Goal: Transaction & Acquisition: Register for event/course

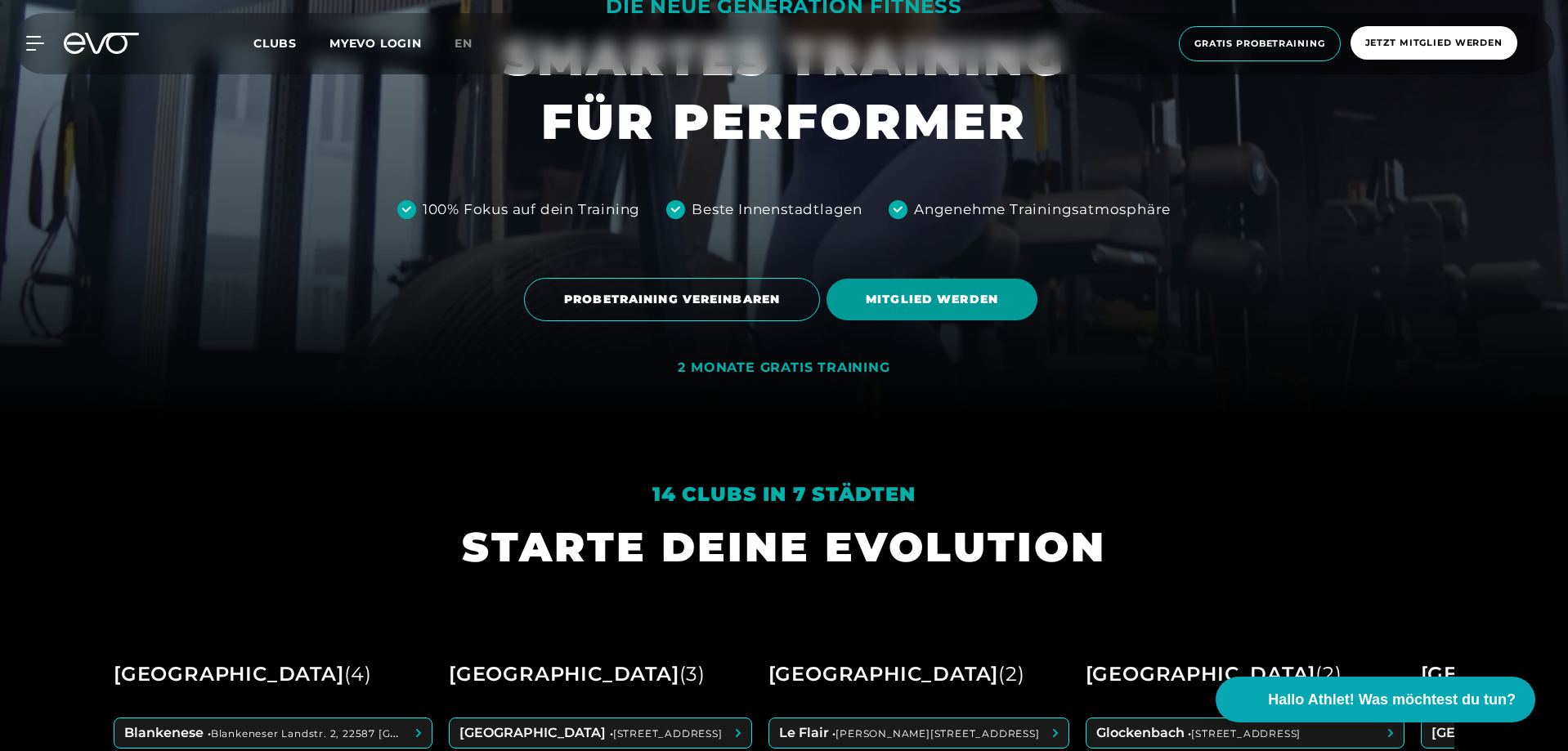
click at [912, 303] on span "MITGLIED WERDEN" at bounding box center [931, 299] width 132 height 17
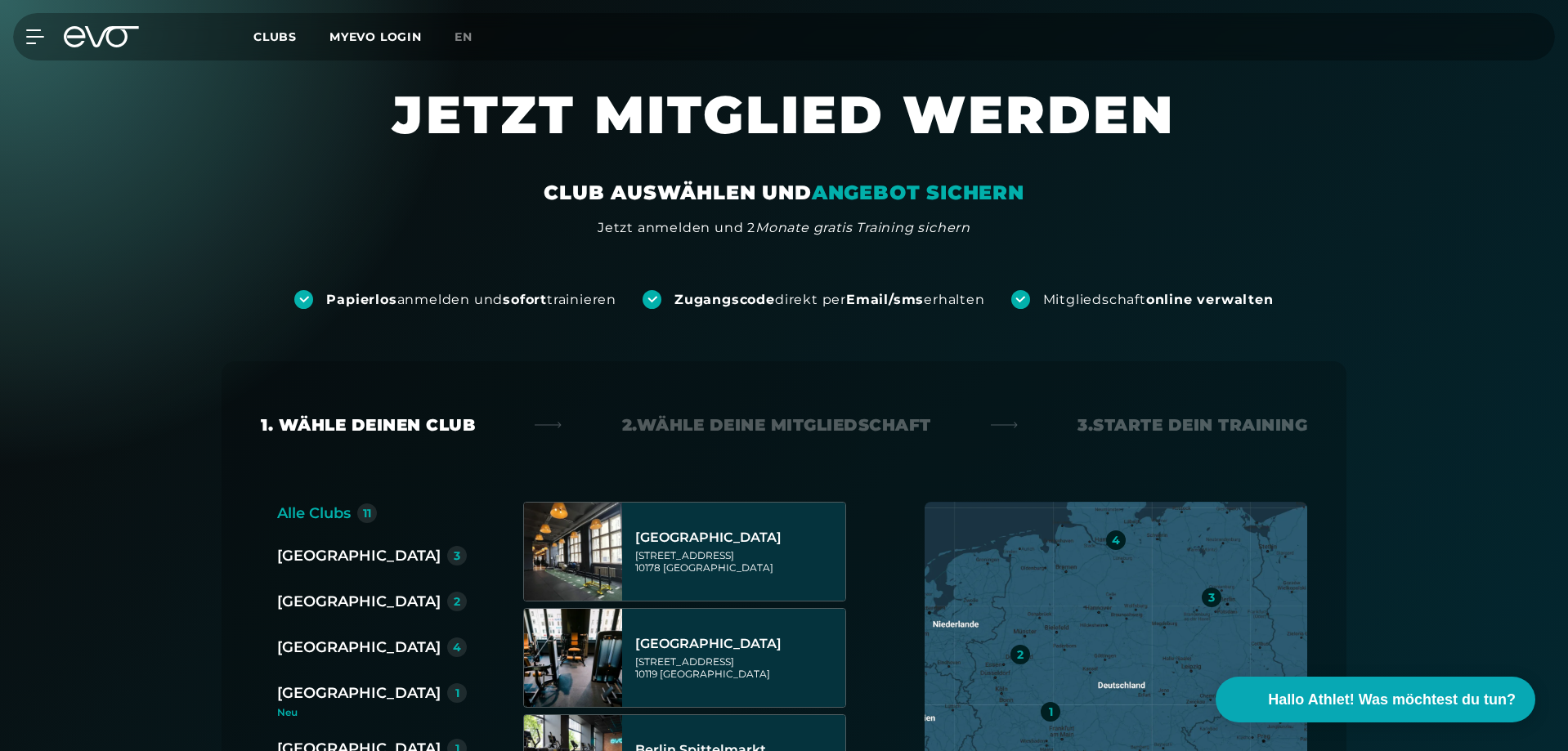
scroll to position [164, 0]
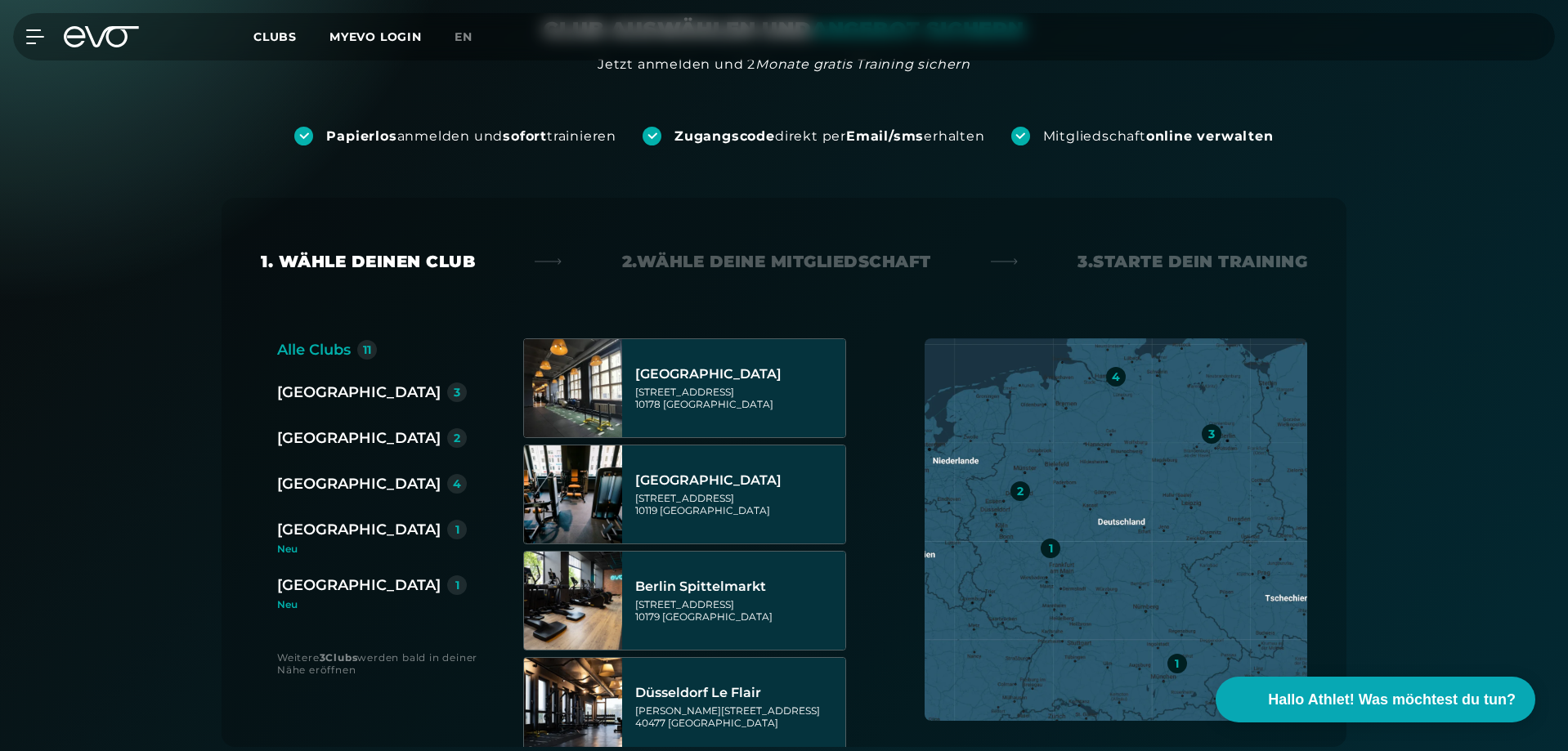
click at [306, 491] on div "[GEOGRAPHIC_DATA]" at bounding box center [358, 484] width 163 height 23
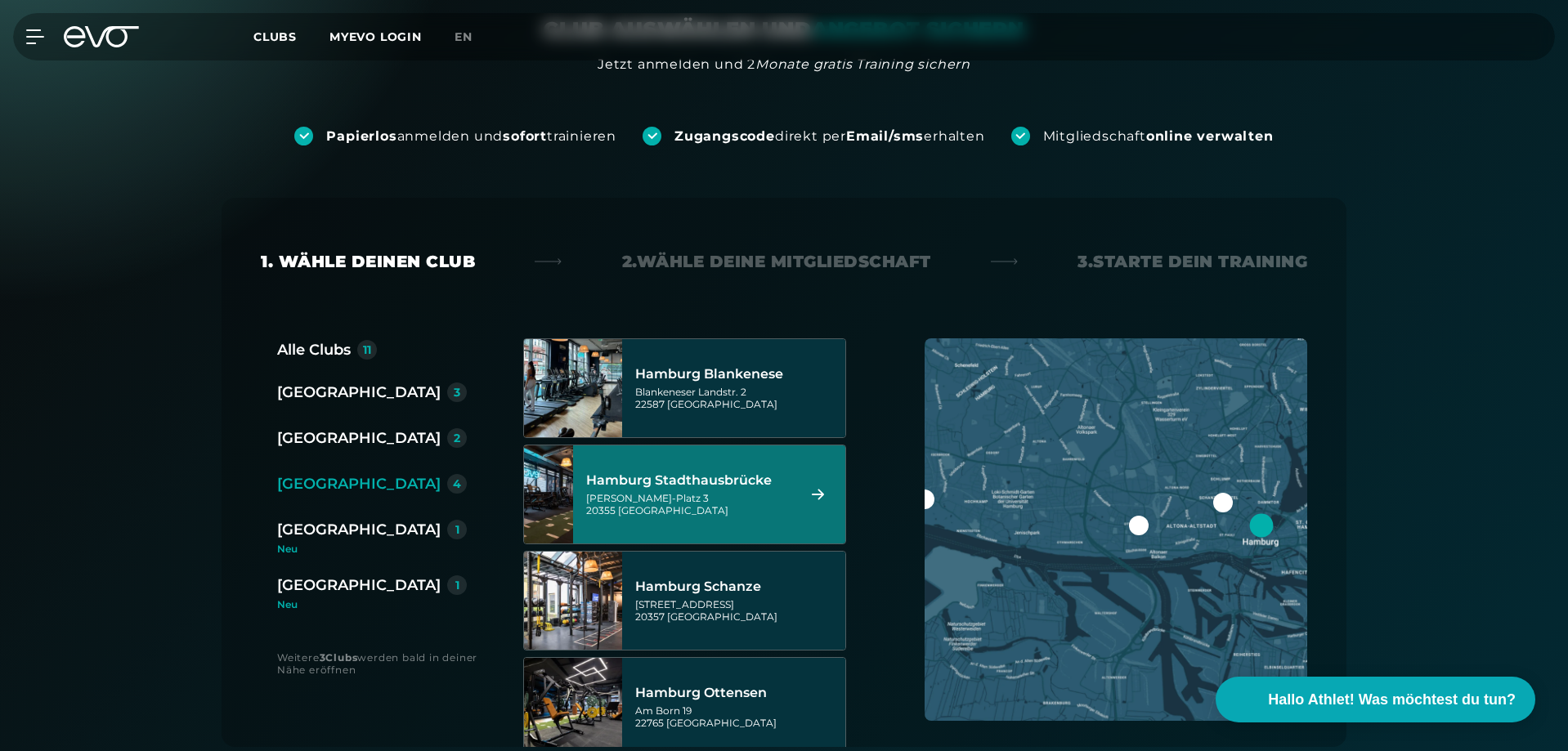
scroll to position [49, 0]
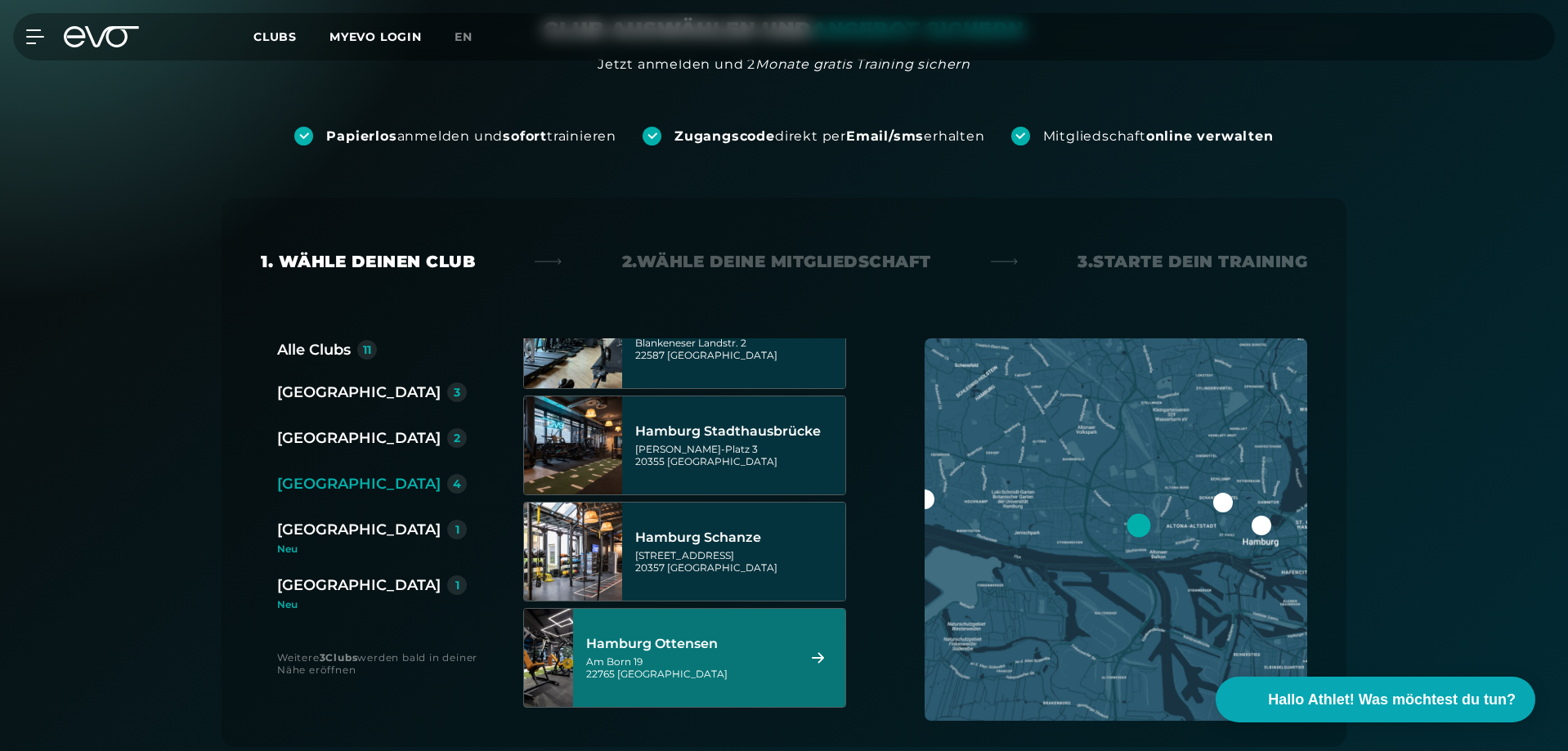
click at [750, 691] on div "Hamburg Ottensen [STREET_ADDRESS]" at bounding box center [688, 658] width 205 height 72
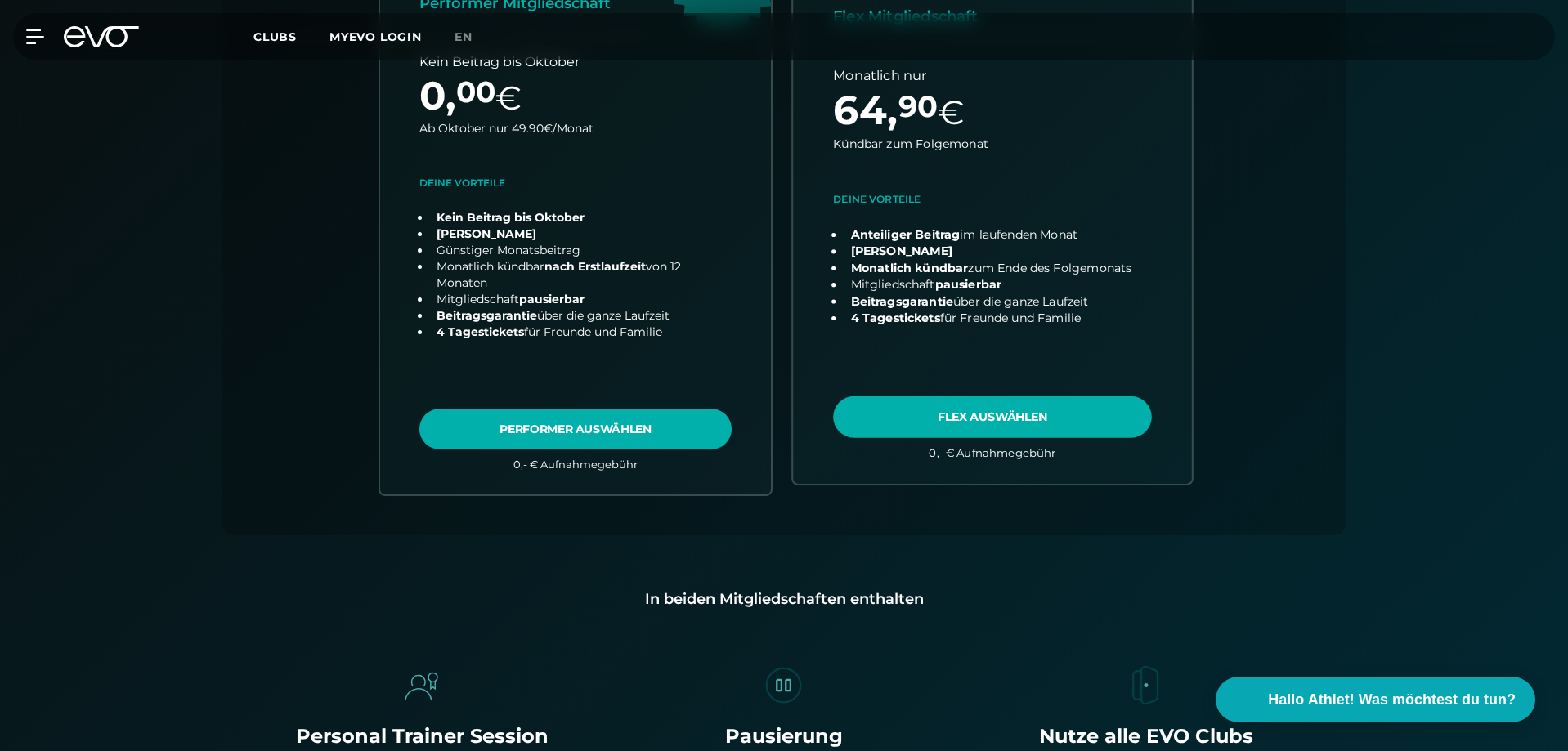
scroll to position [689, 0]
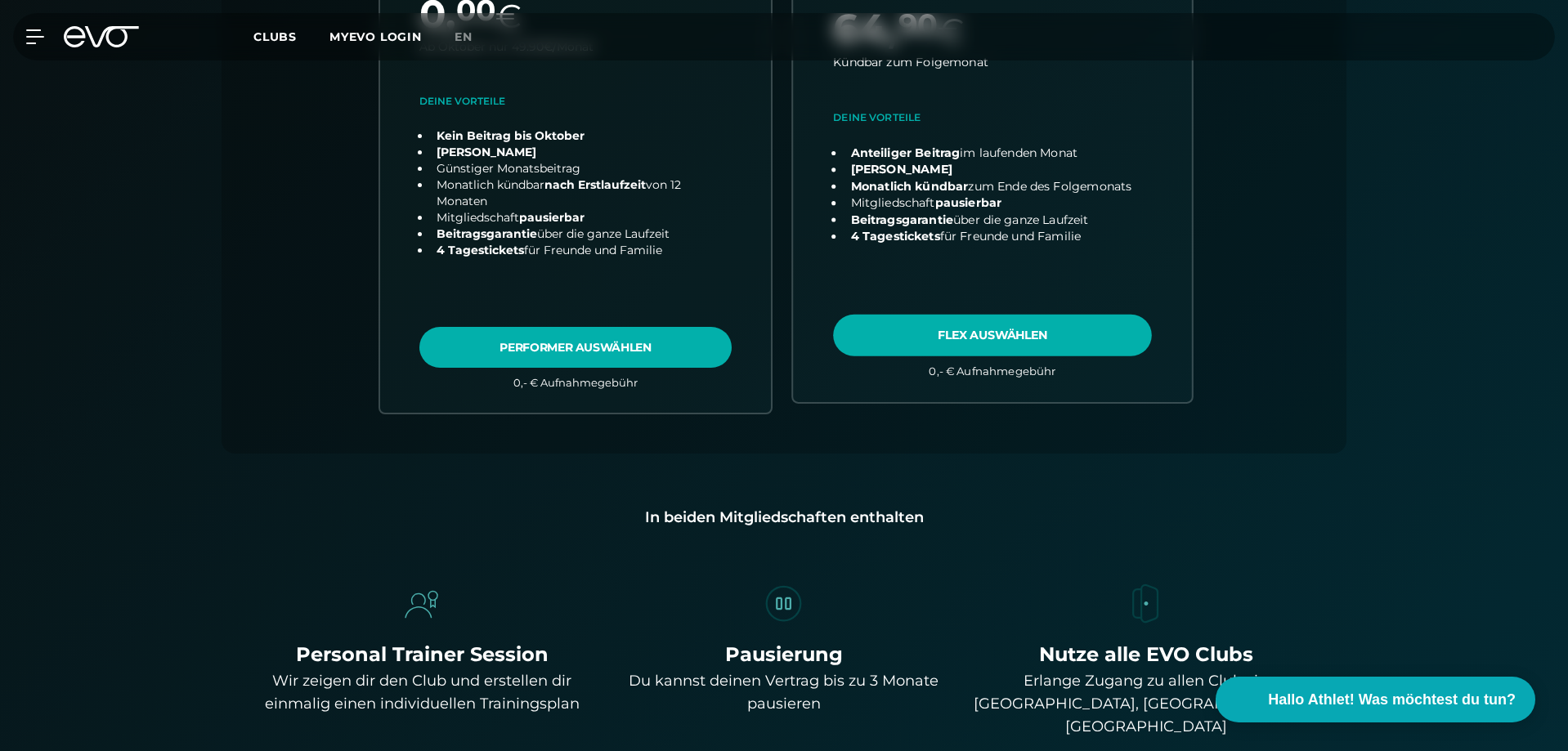
click at [1014, 355] on link "choose plan" at bounding box center [992, 113] width 399 height 576
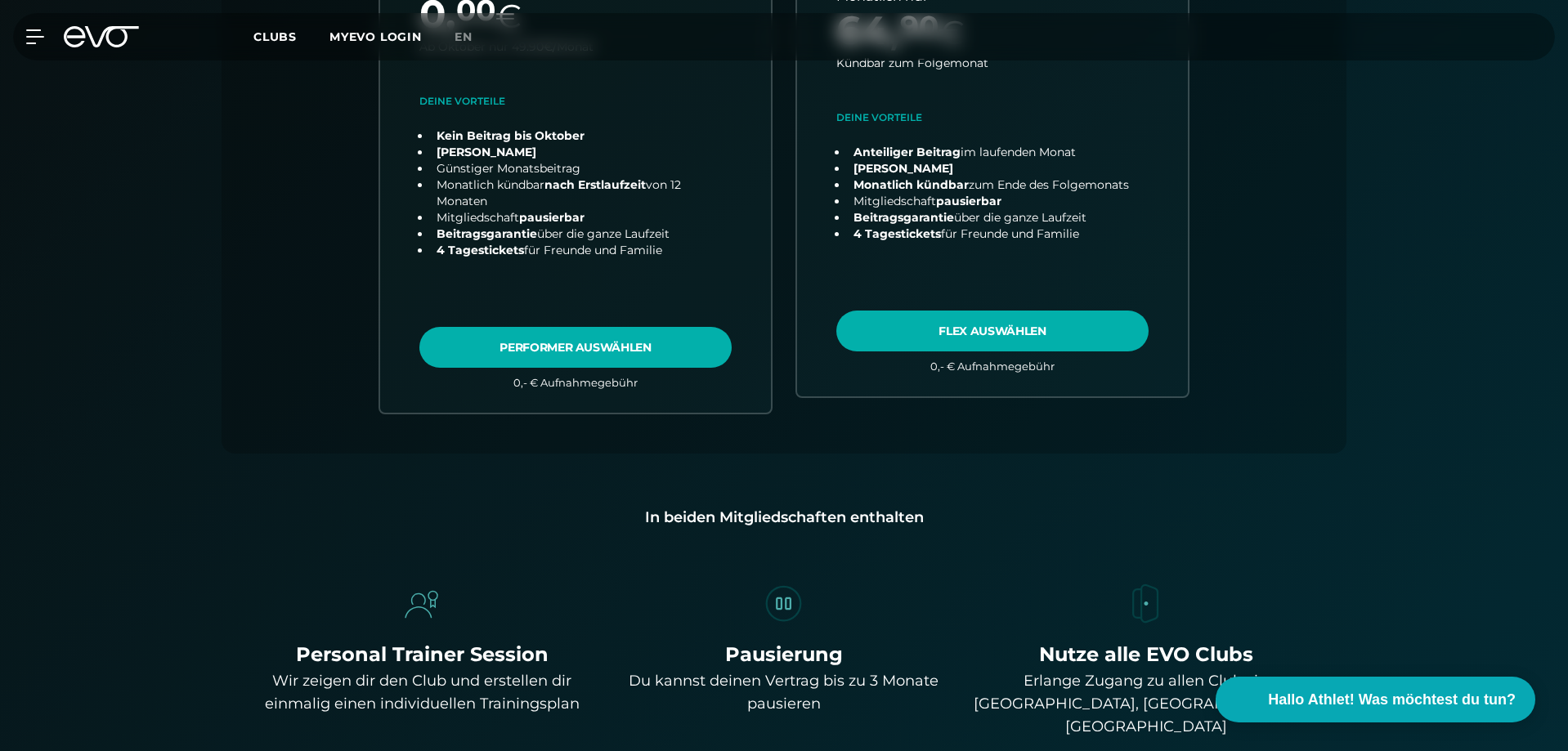
click at [293, 306] on div "Alle Clubs 11 [GEOGRAPHIC_DATA] 3 [GEOGRAPHIC_DATA] 2 [GEOGRAPHIC_DATA] 4 [GEOG…" at bounding box center [784, 133] width 1046 height 640
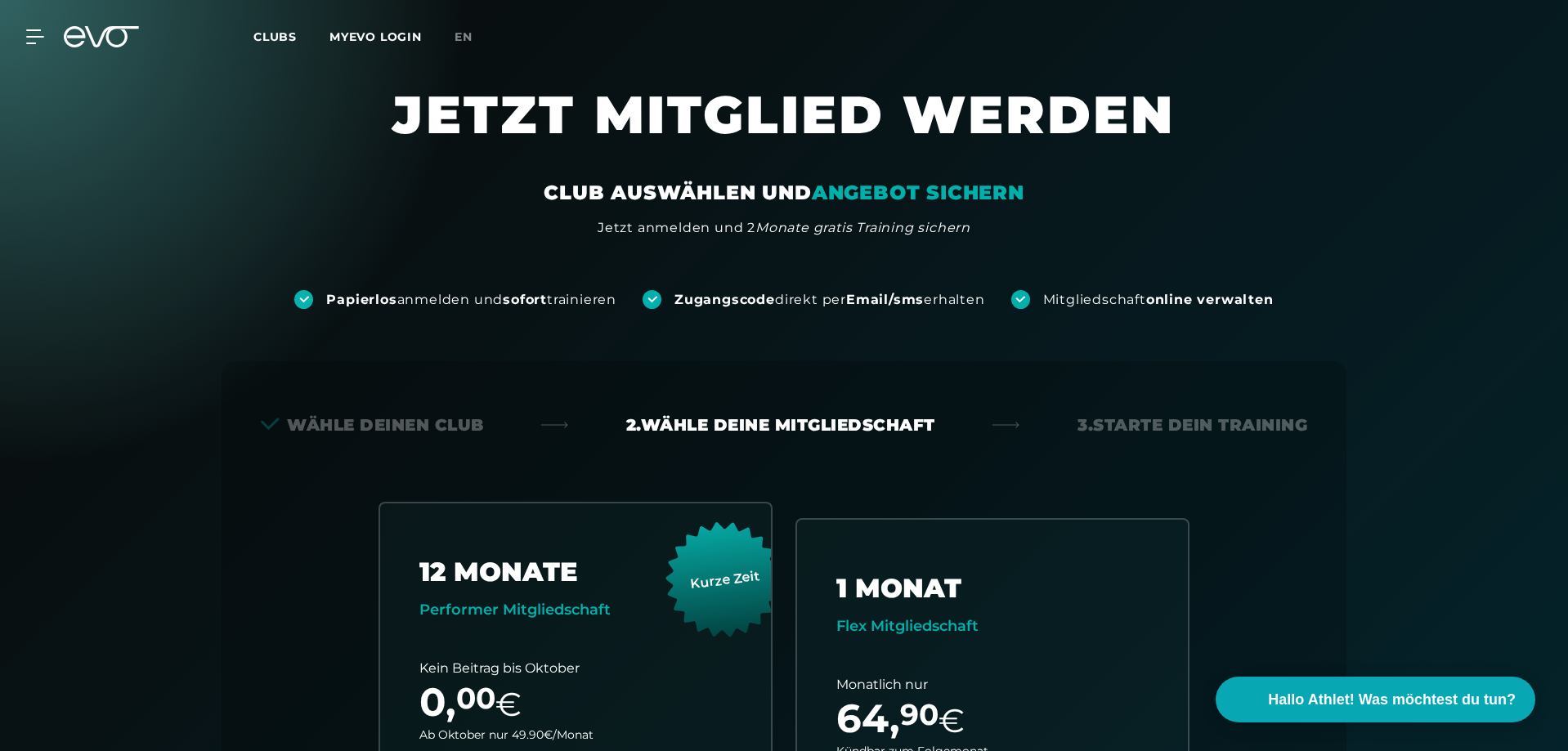
click at [283, 44] on div "Clubs MYEVO LOGIN" at bounding box center [353, 37] width 201 height 19
click at [284, 37] on span "Clubs" at bounding box center [274, 37] width 44 height 15
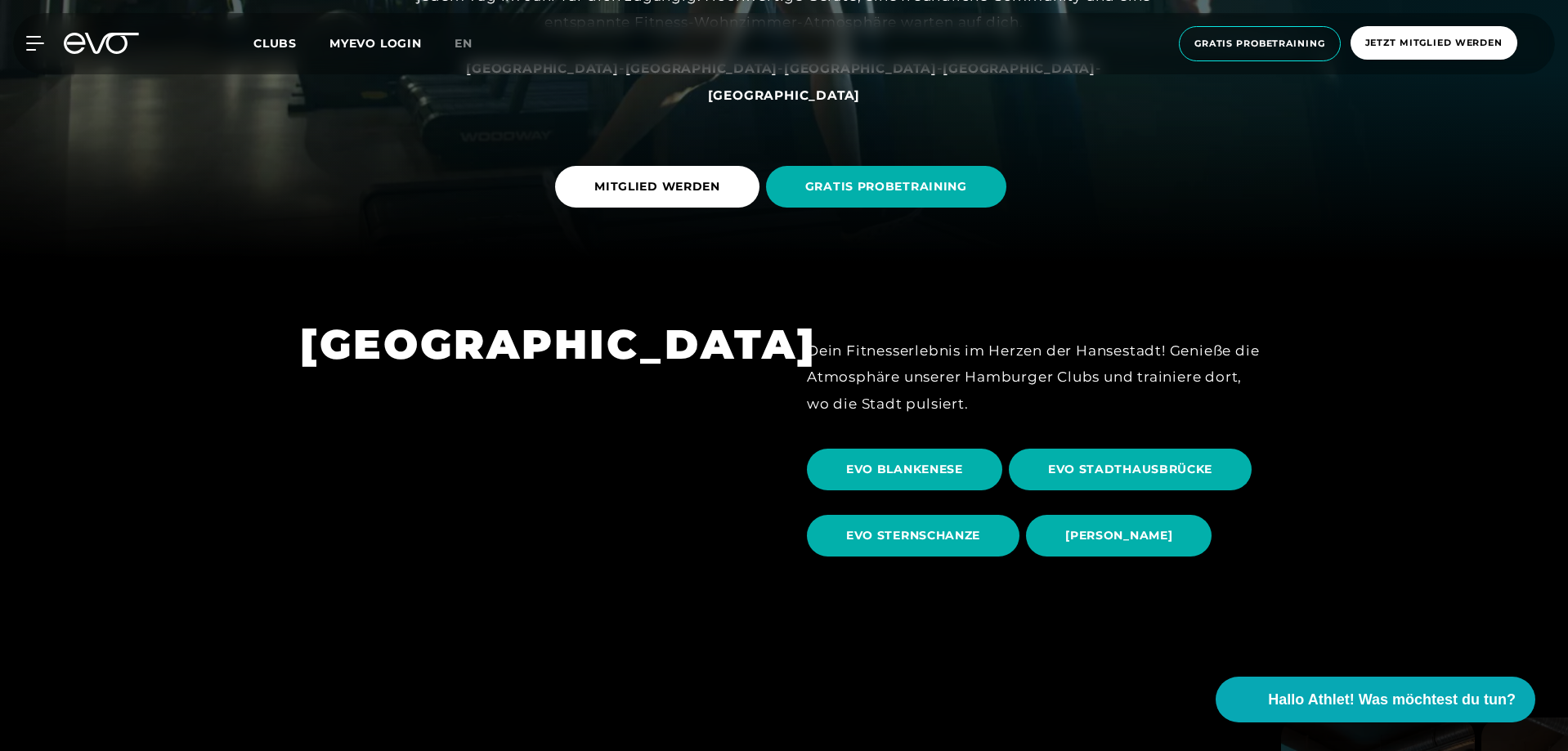
scroll to position [736, 0]
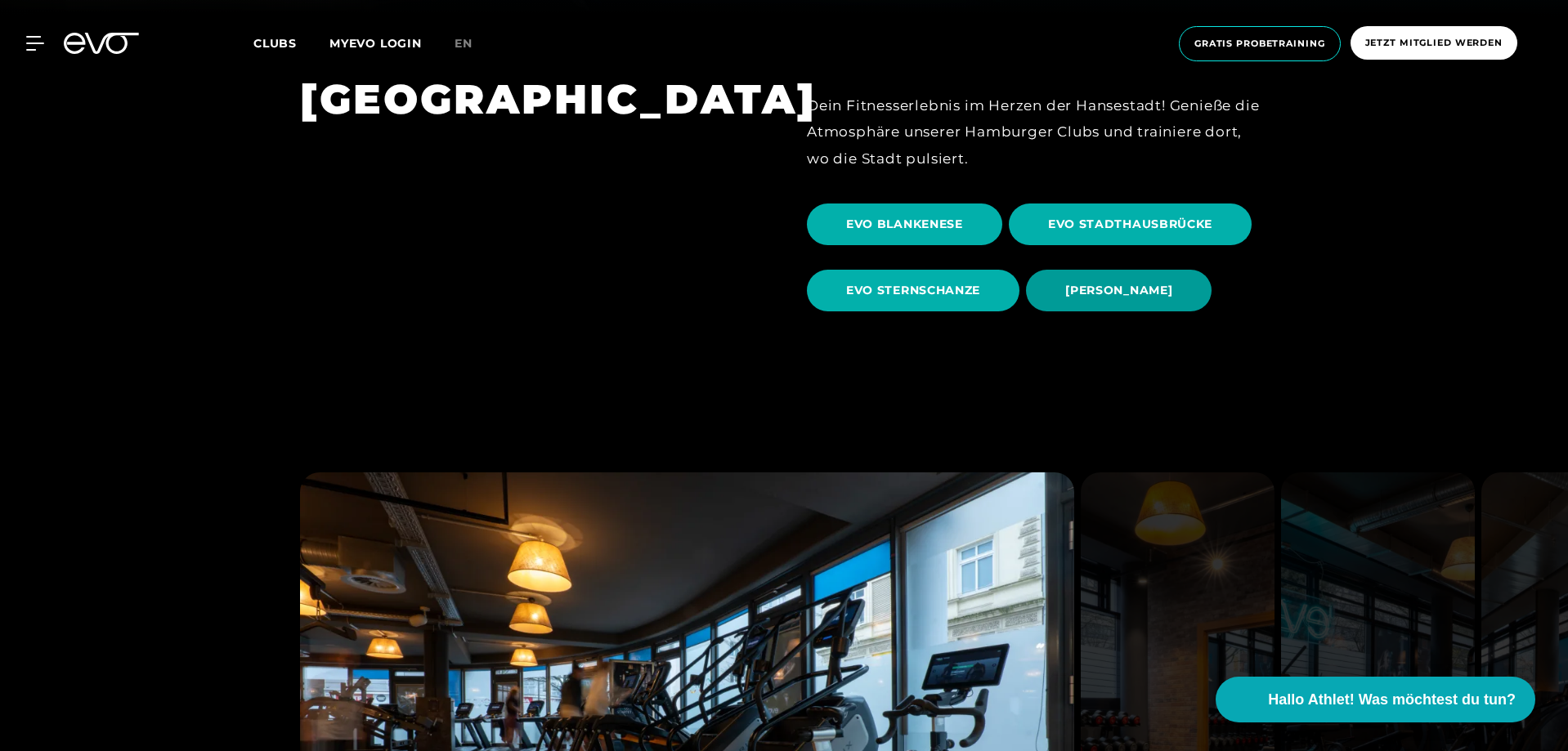
click at [1106, 288] on span "[PERSON_NAME]" at bounding box center [1119, 290] width 107 height 17
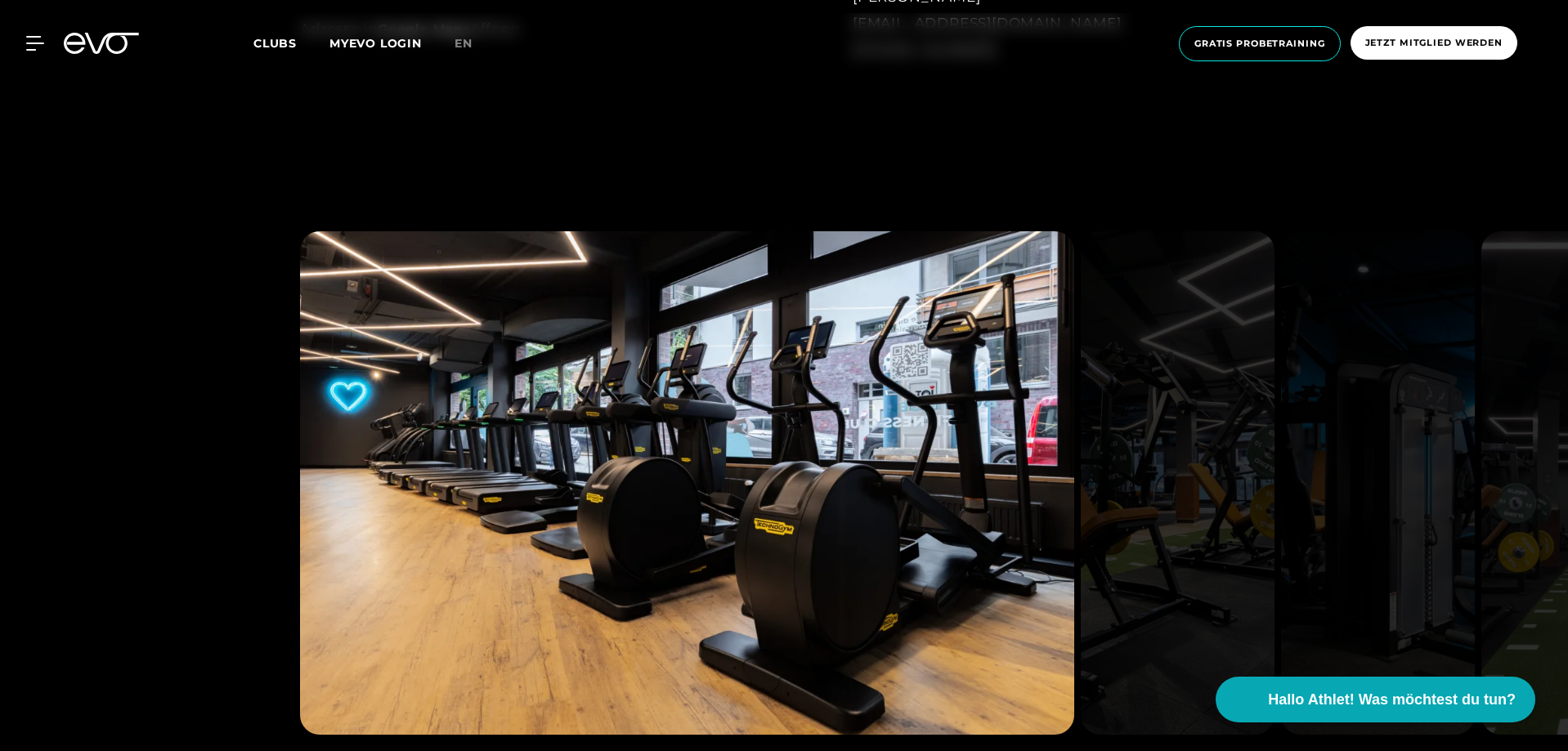
scroll to position [1799, 0]
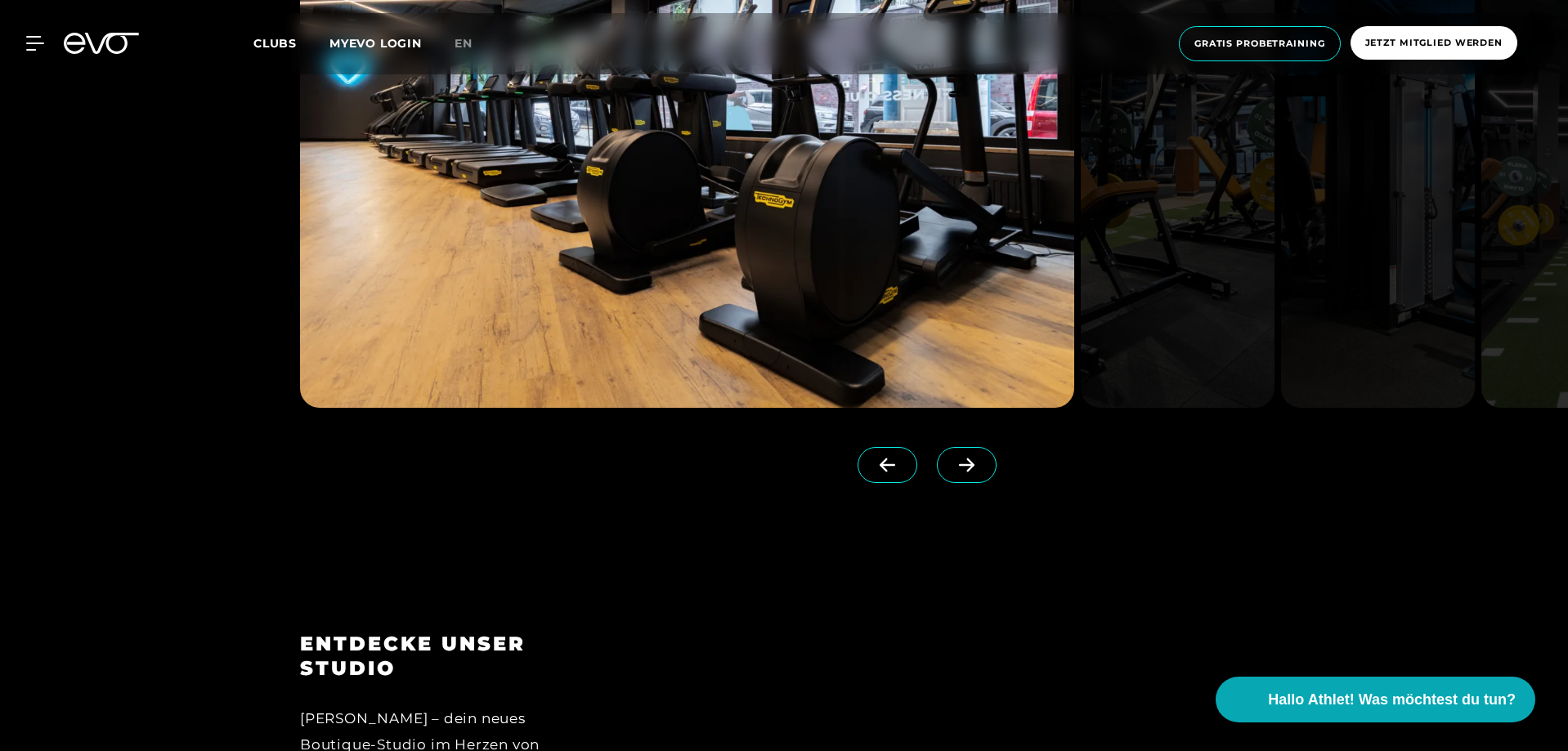
click at [954, 473] on span at bounding box center [966, 465] width 60 height 36
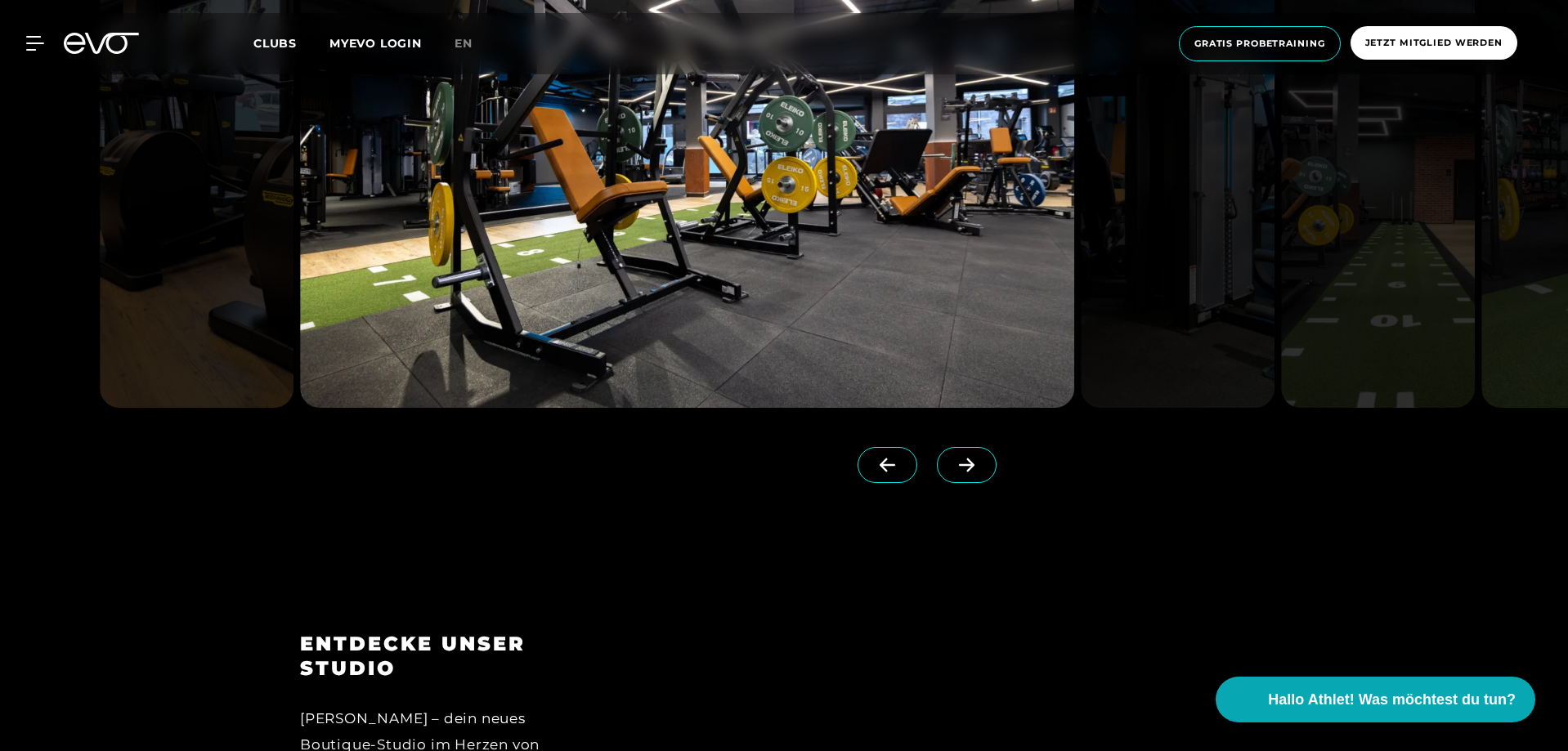
scroll to position [1635, 0]
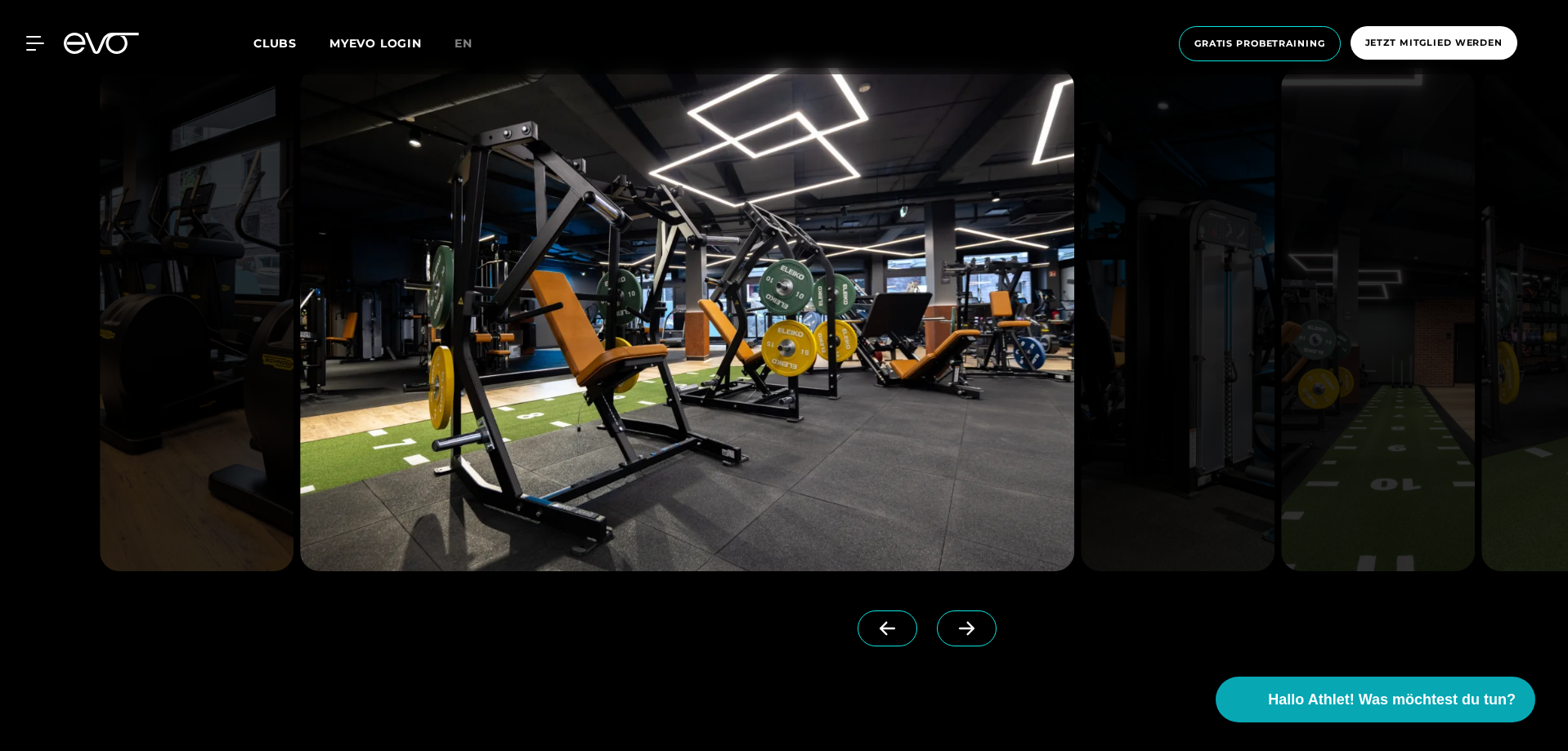
click at [961, 629] on span at bounding box center [966, 629] width 60 height 36
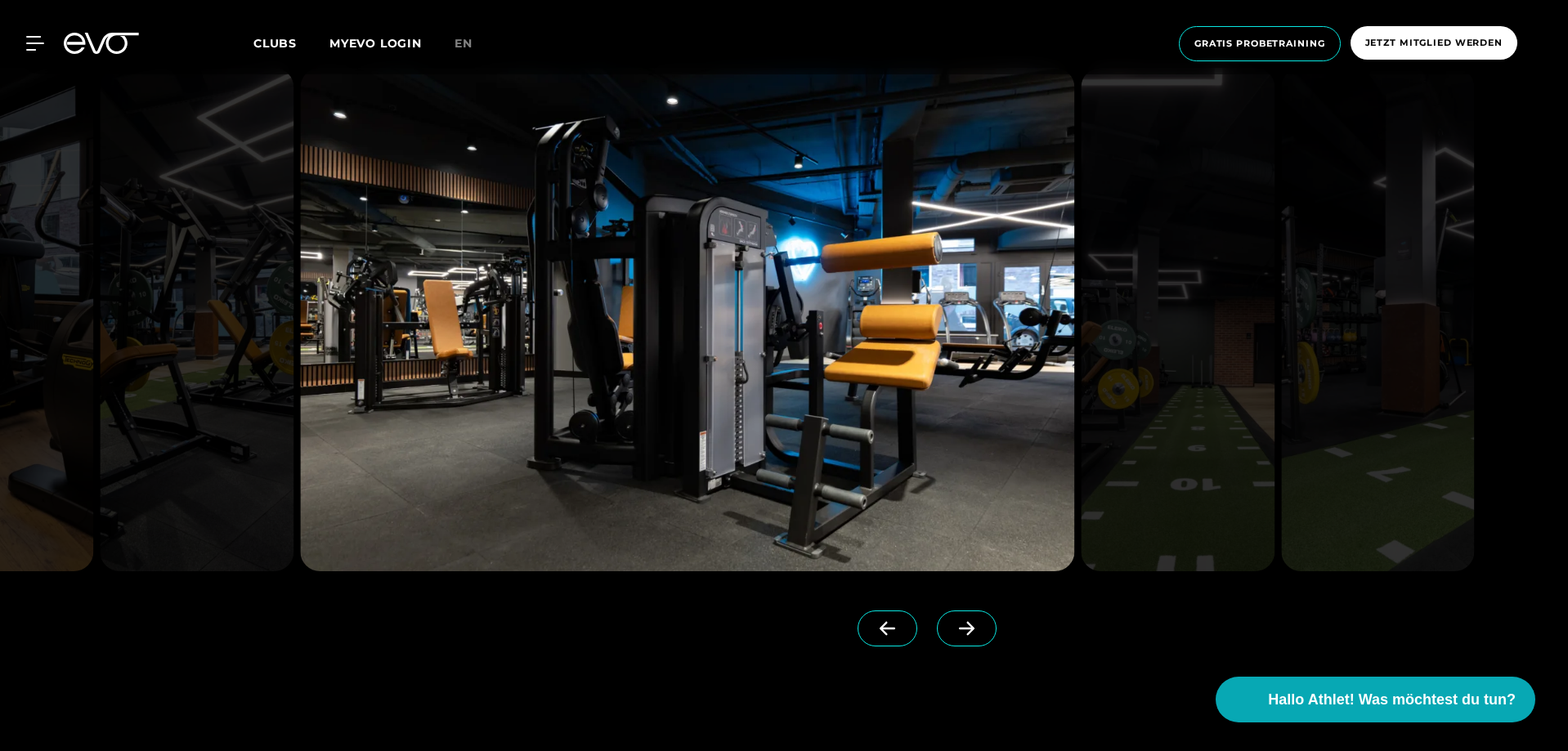
click at [961, 629] on span at bounding box center [966, 629] width 60 height 36
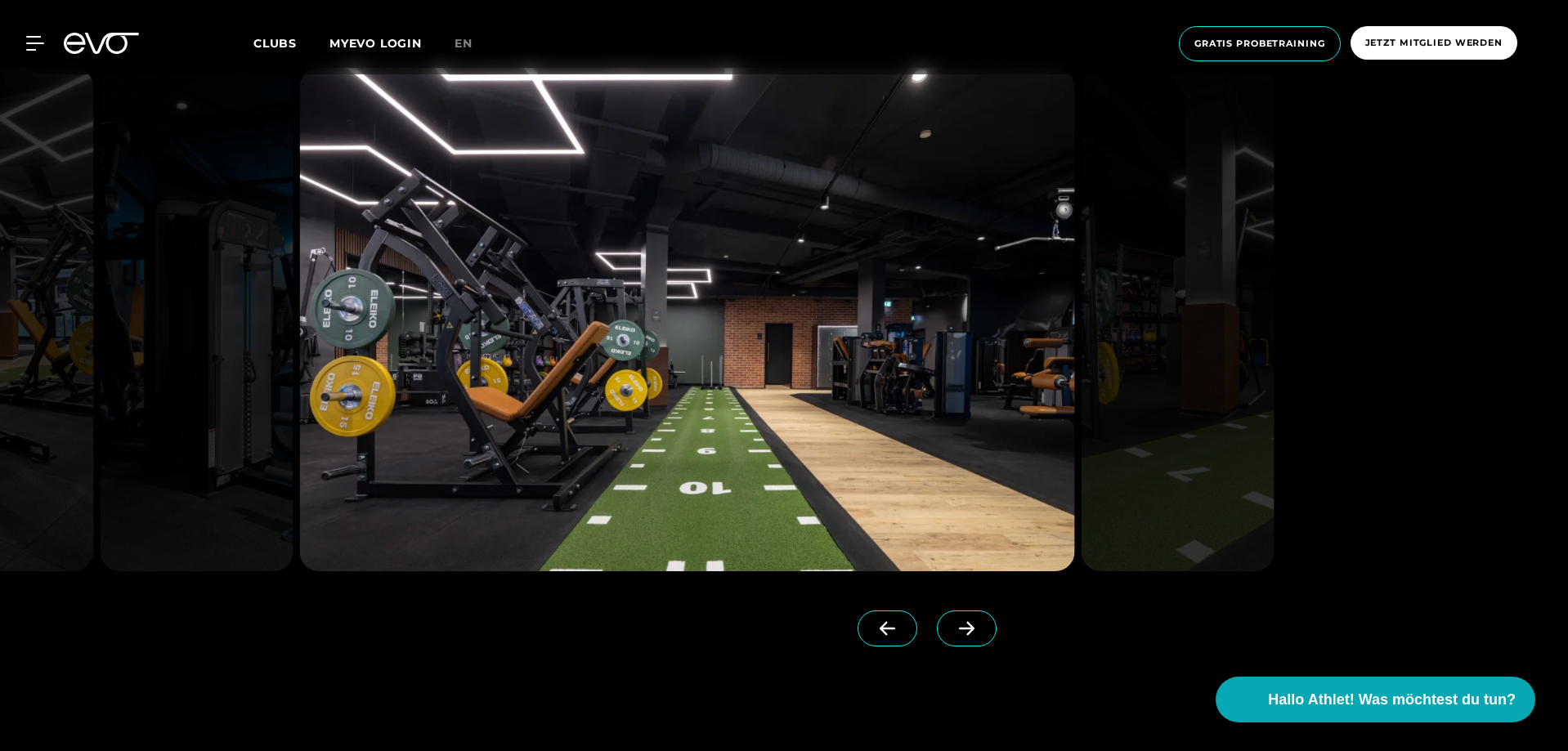
click at [961, 629] on span at bounding box center [966, 629] width 60 height 36
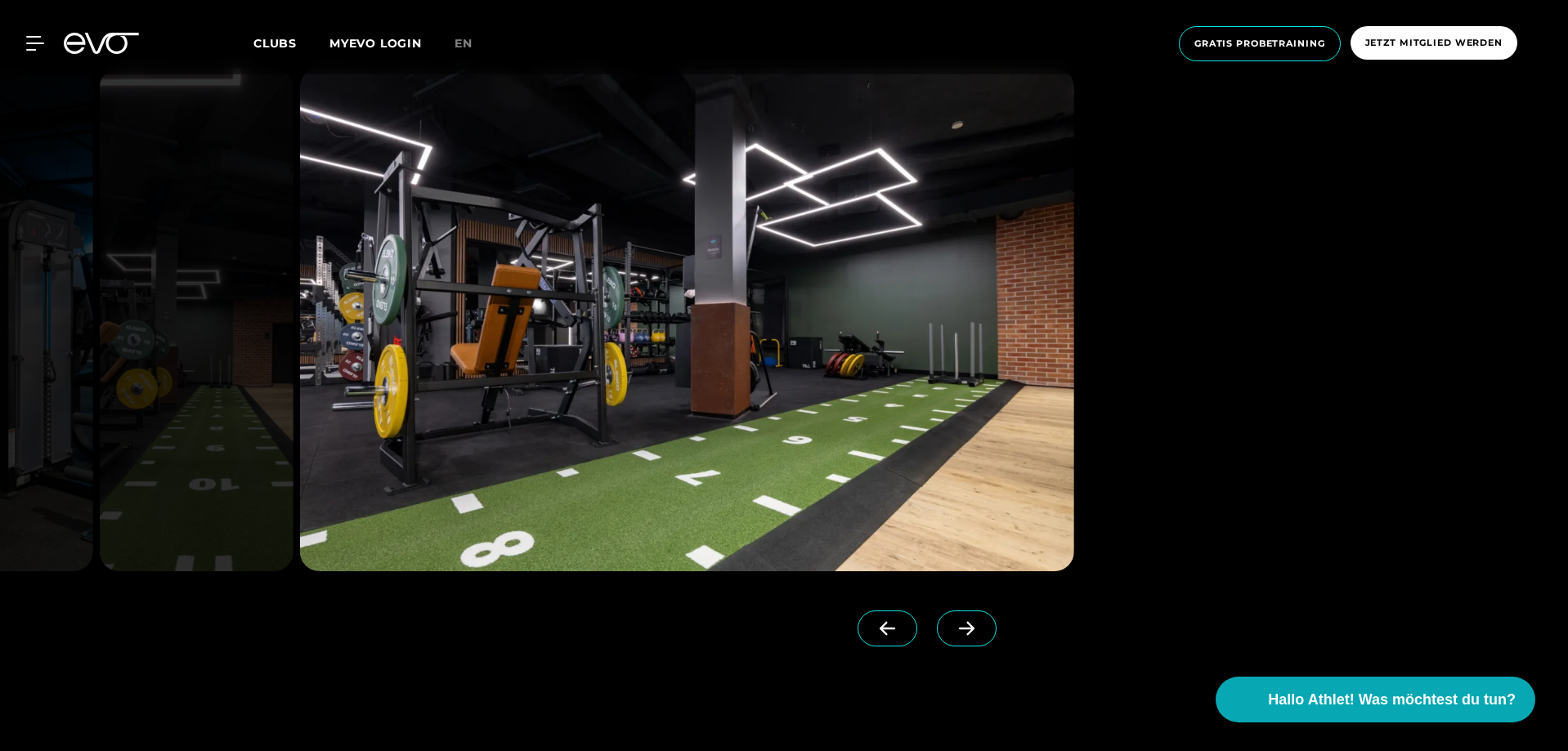
click at [961, 629] on span at bounding box center [966, 629] width 60 height 36
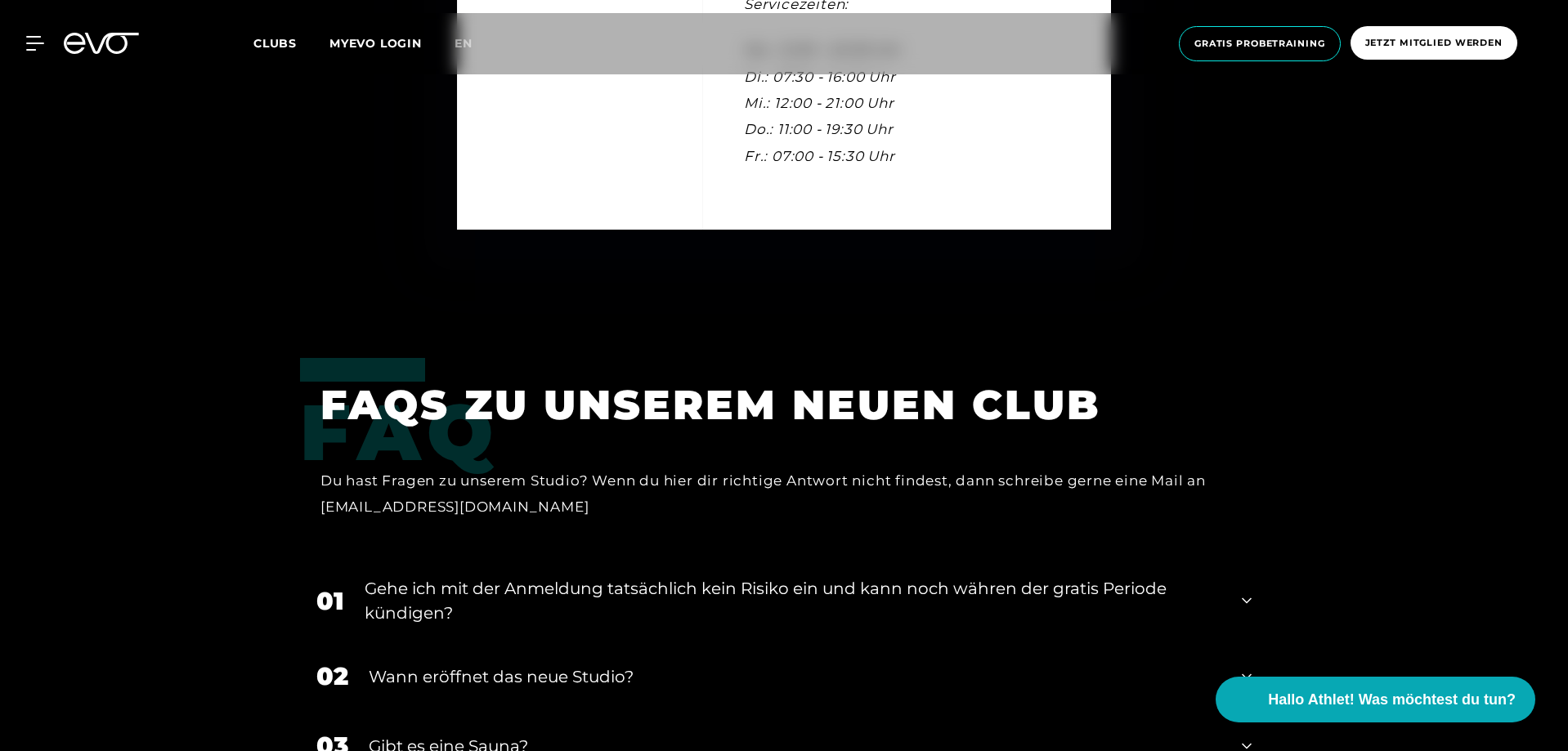
scroll to position [5070, 0]
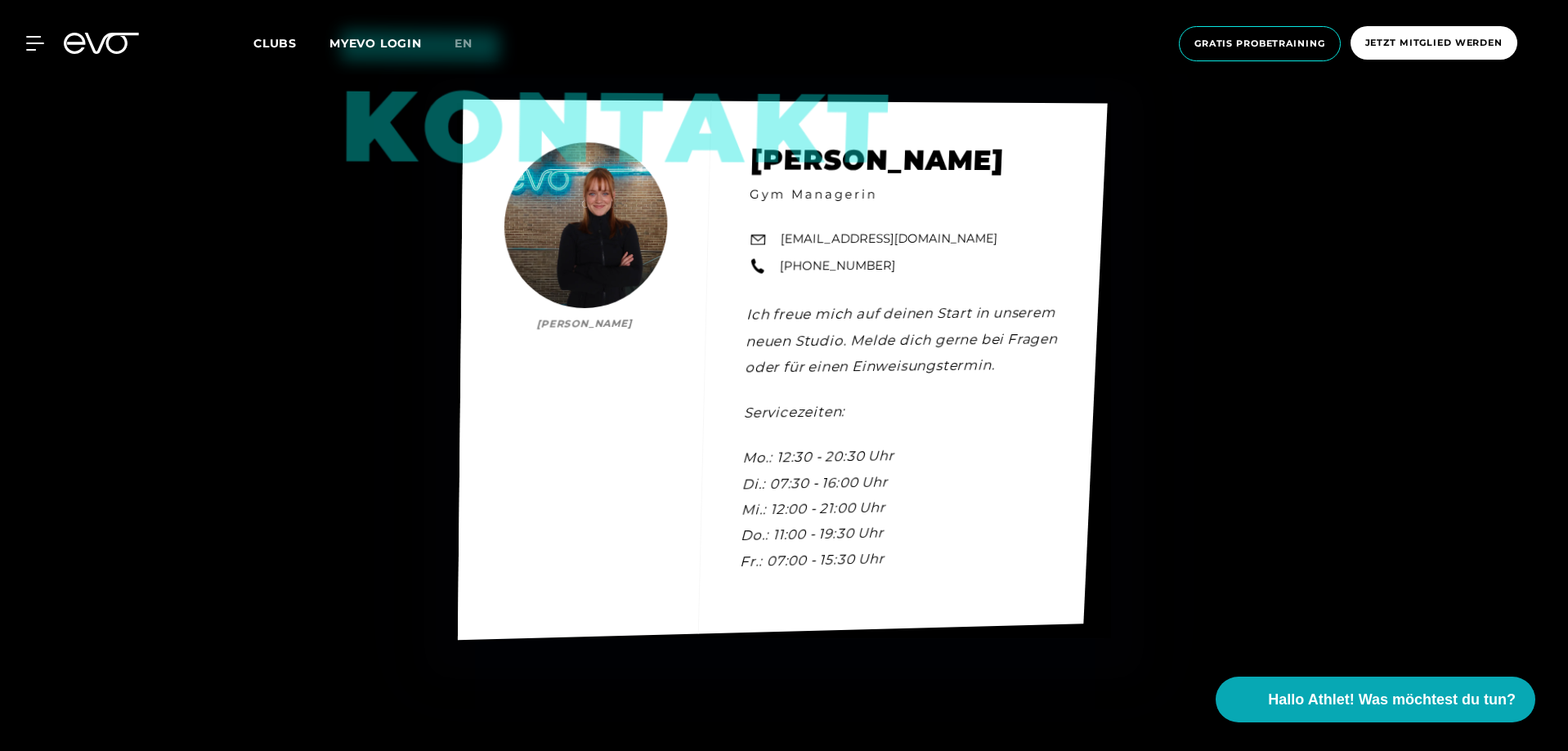
click at [600, 196] on div "Kontakt [PERSON_NAME] [PERSON_NAME] Gym Managerin [EMAIL_ADDRESS][DOMAIN_NAME] …" at bounding box center [782, 370] width 650 height 541
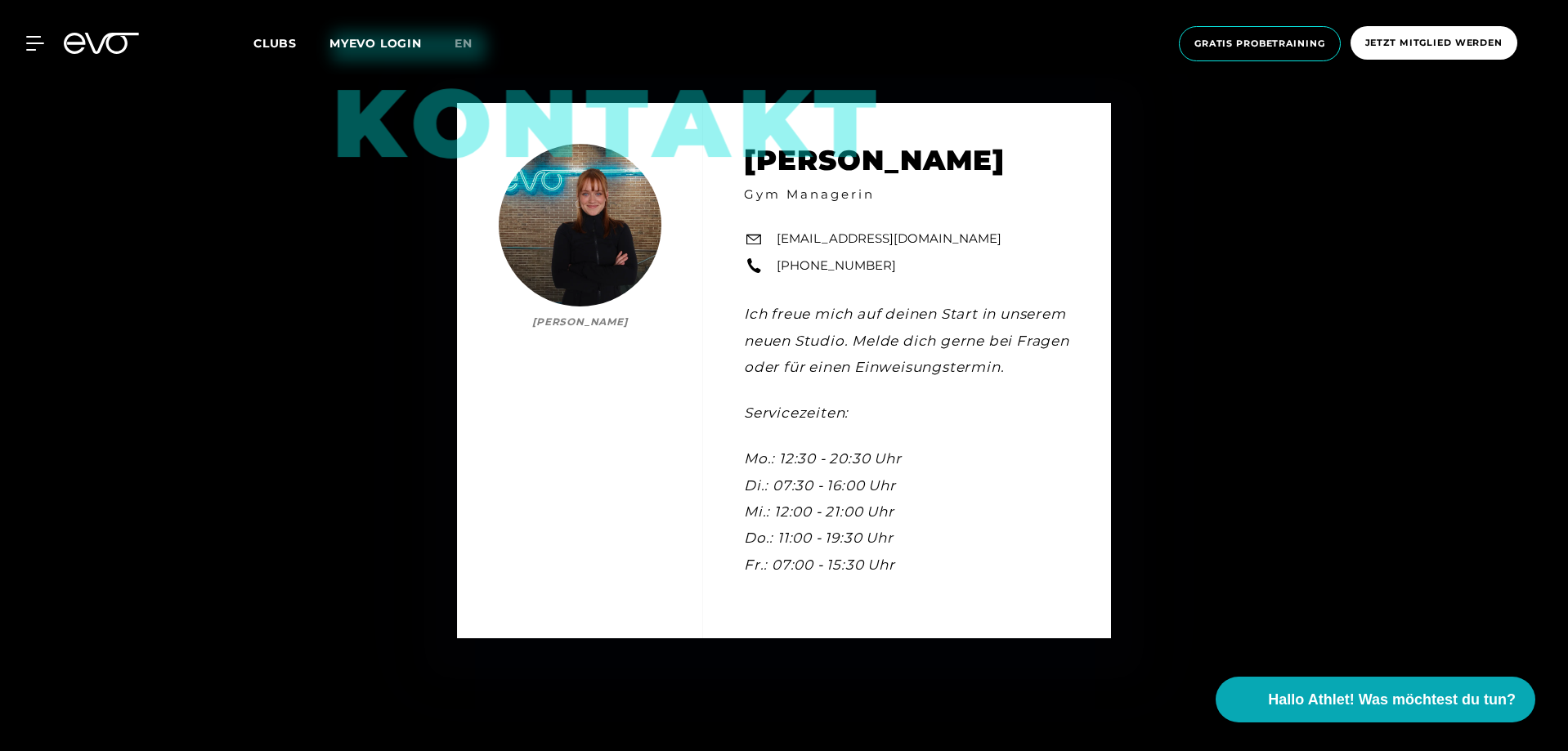
scroll to position [5642, 0]
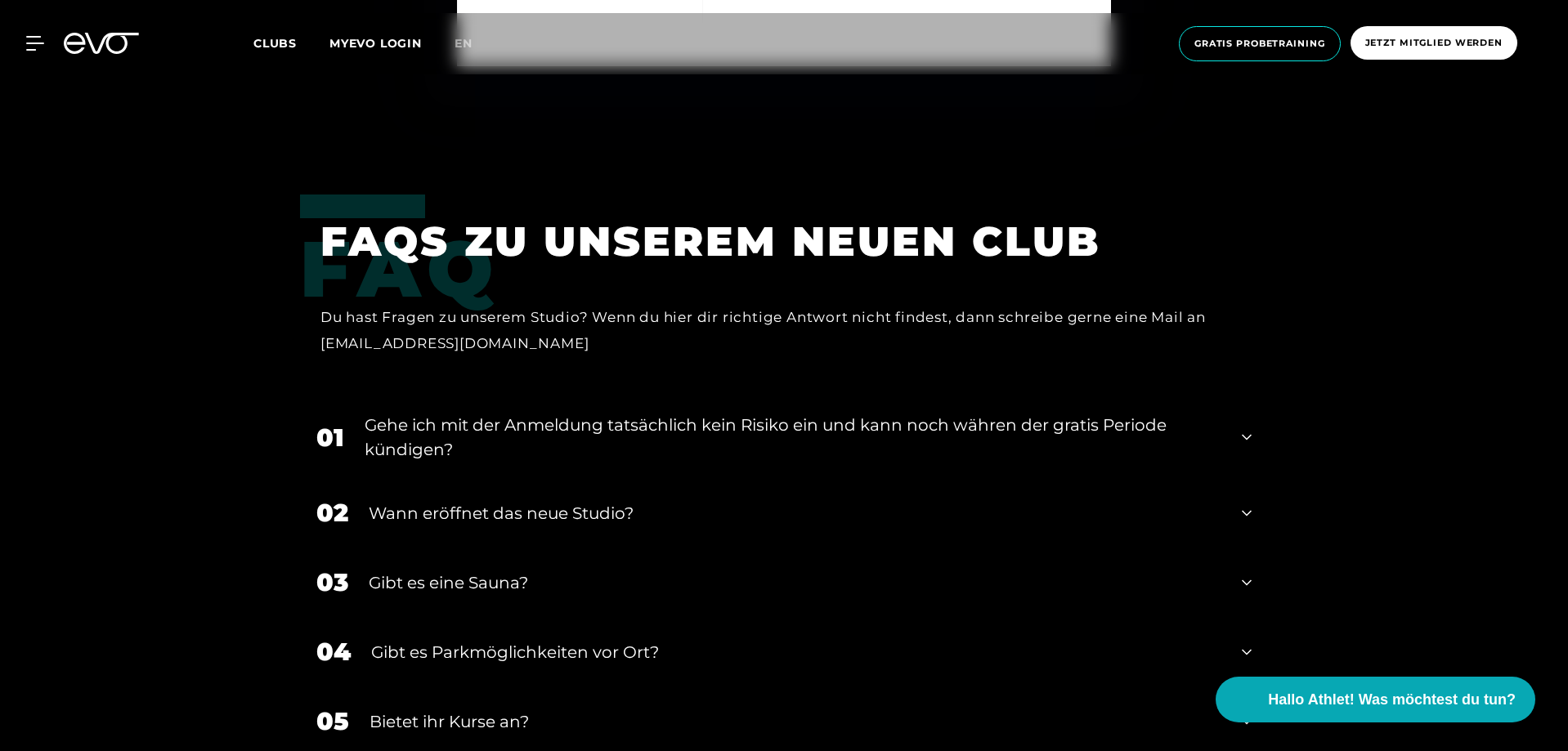
click at [530, 512] on div "Wann eröffnet das neue Studio?" at bounding box center [795, 514] width 853 height 25
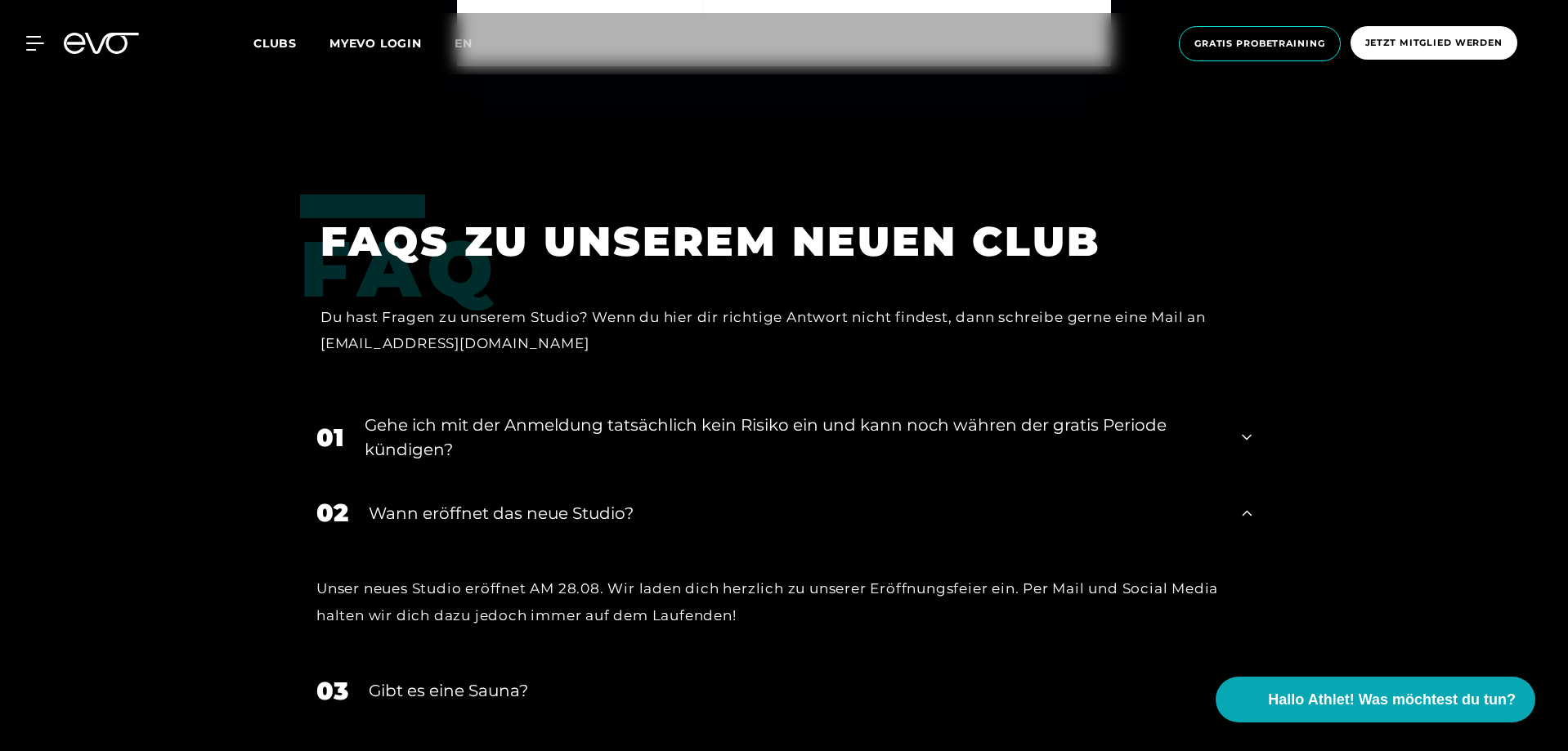
click at [530, 512] on div "Wann eröffnet das neue Studio?" at bounding box center [795, 514] width 853 height 25
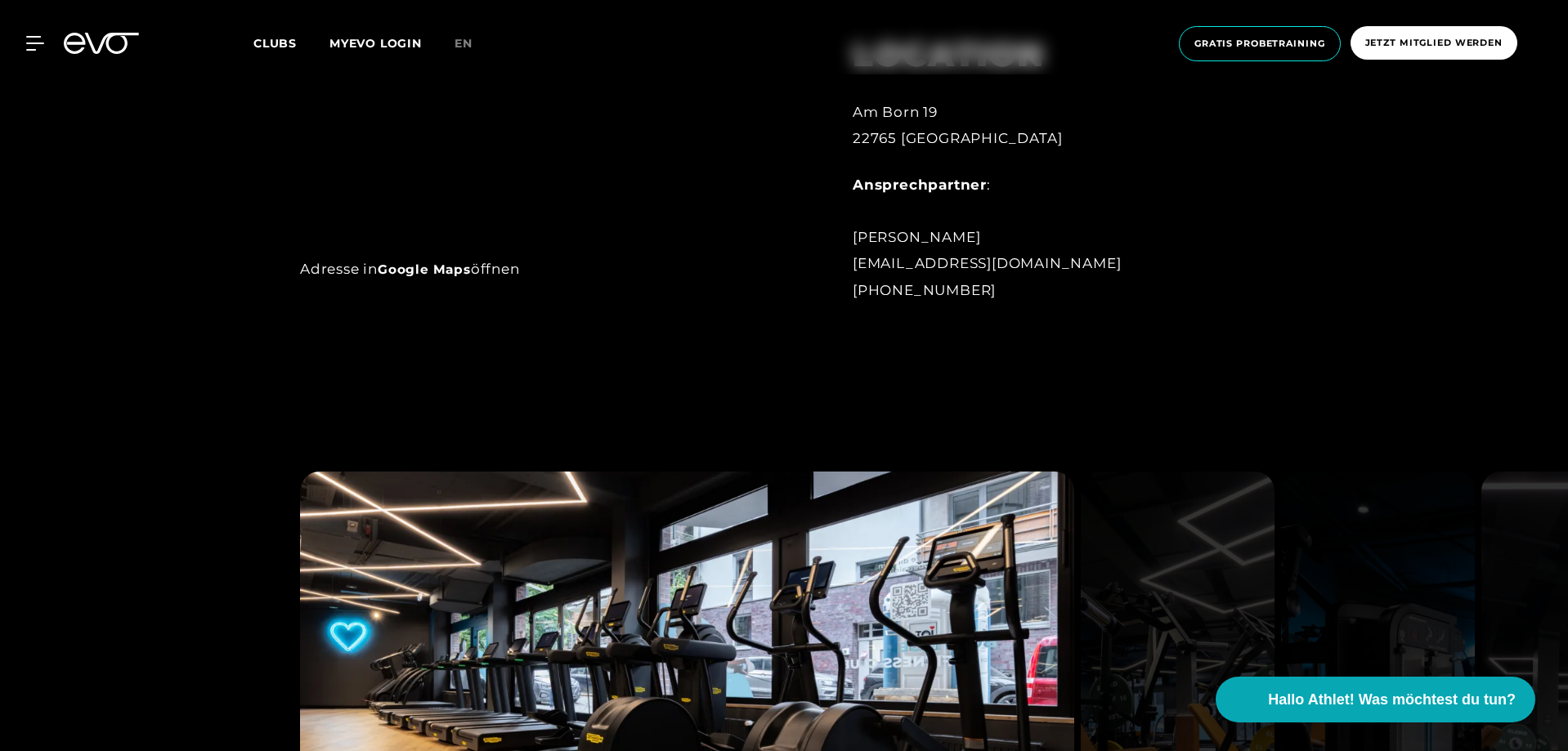
scroll to position [905, 0]
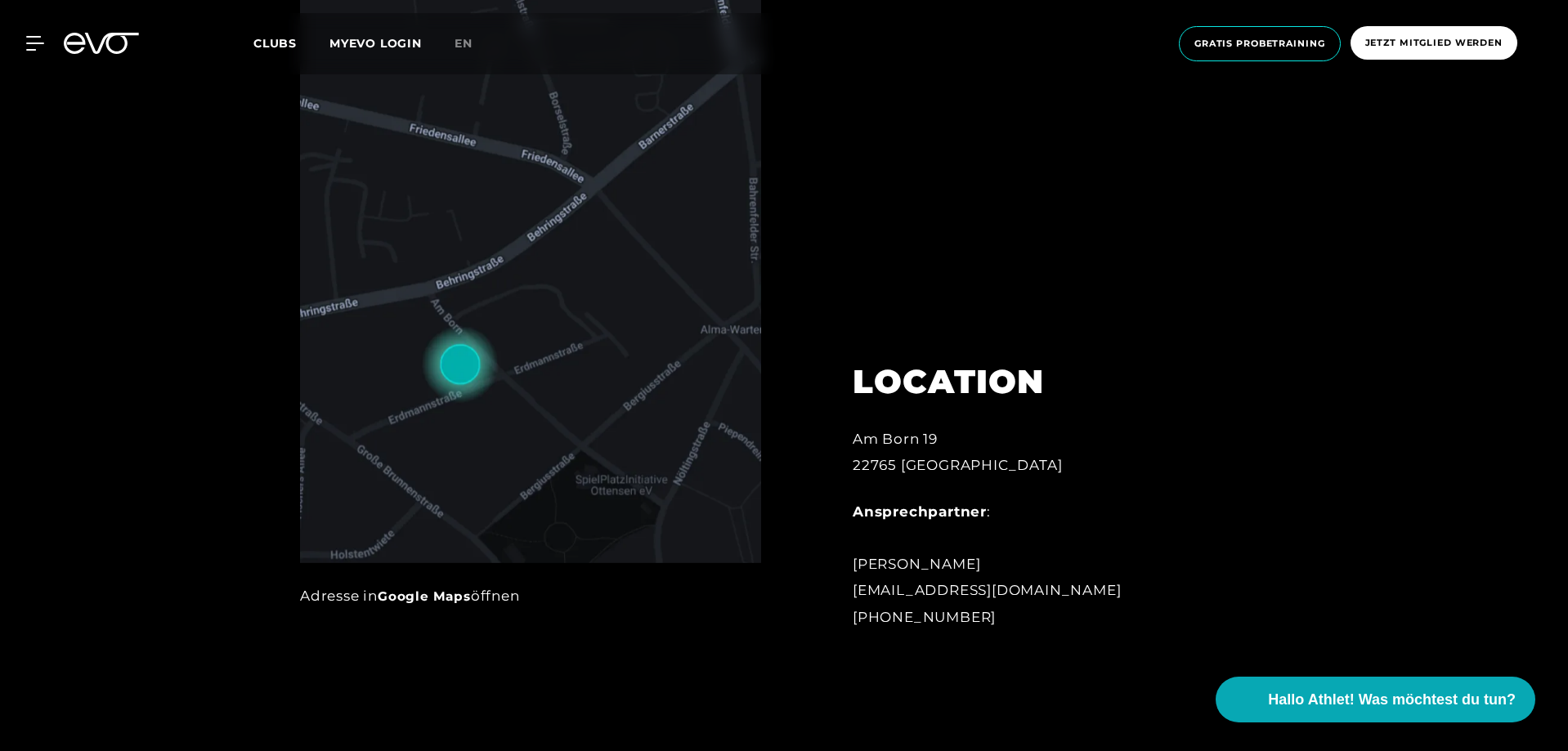
click at [476, 441] on img at bounding box center [530, 234] width 461 height 659
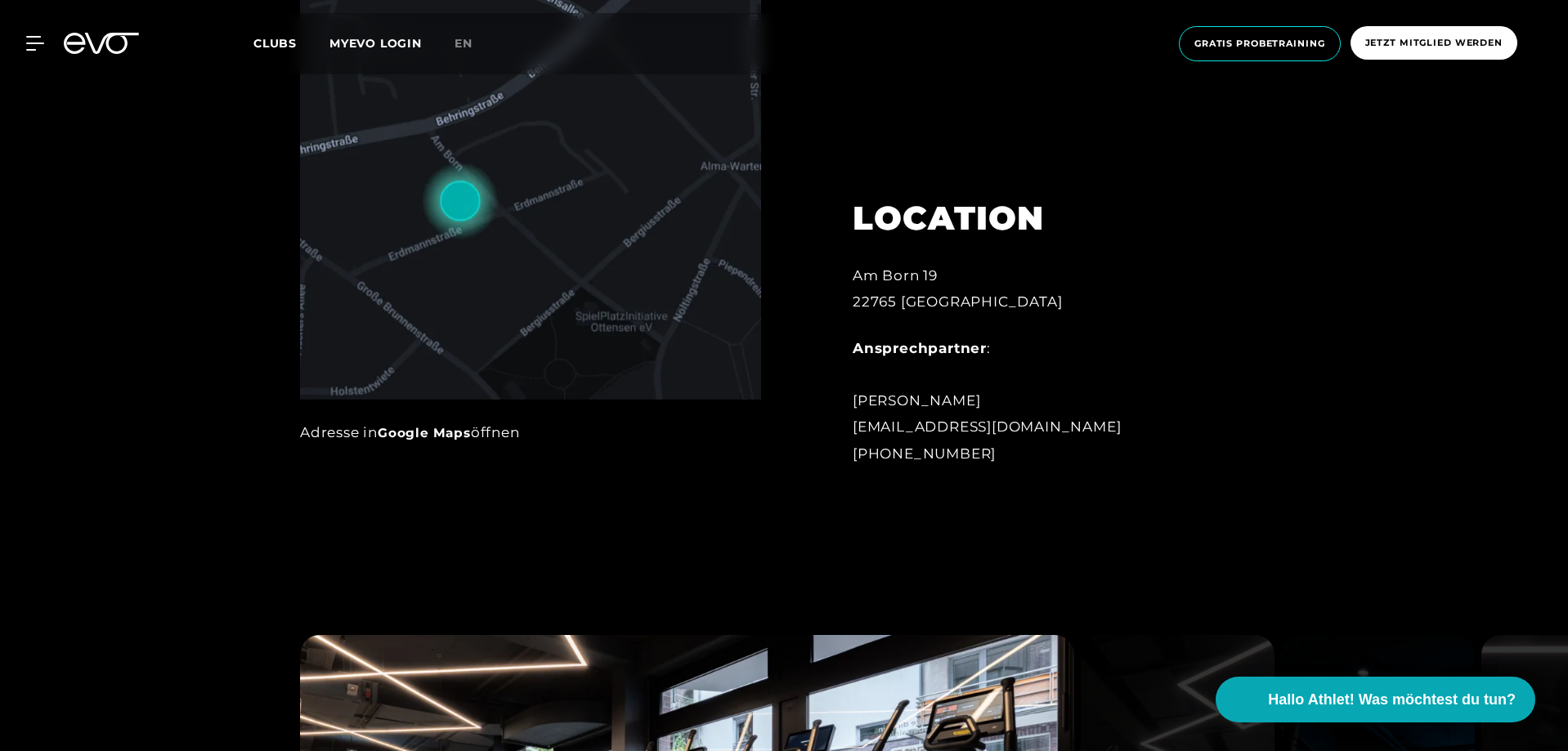
click at [419, 426] on link "Google Maps" at bounding box center [424, 432] width 93 height 16
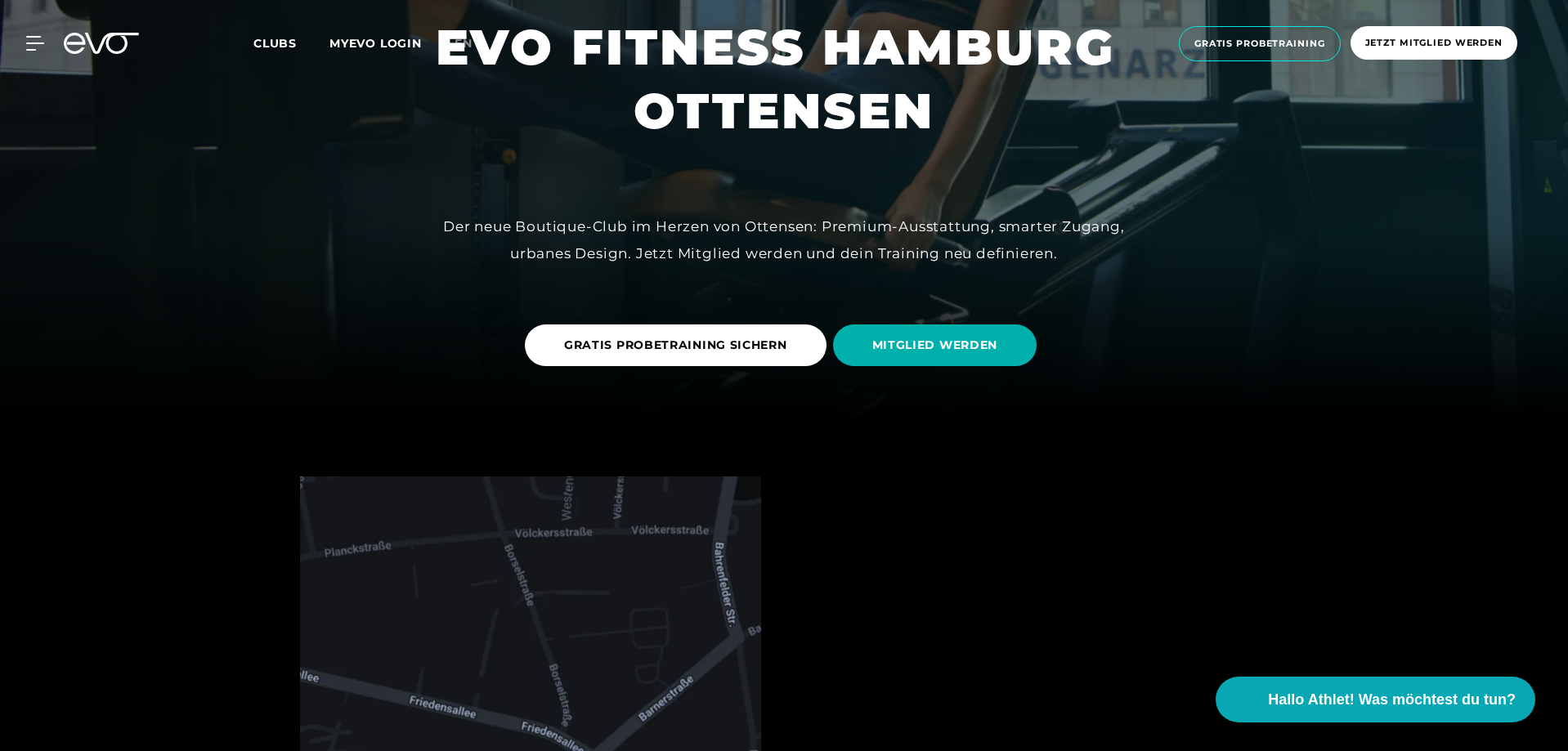
scroll to position [0, 0]
